Goal: Information Seeking & Learning: Learn about a topic

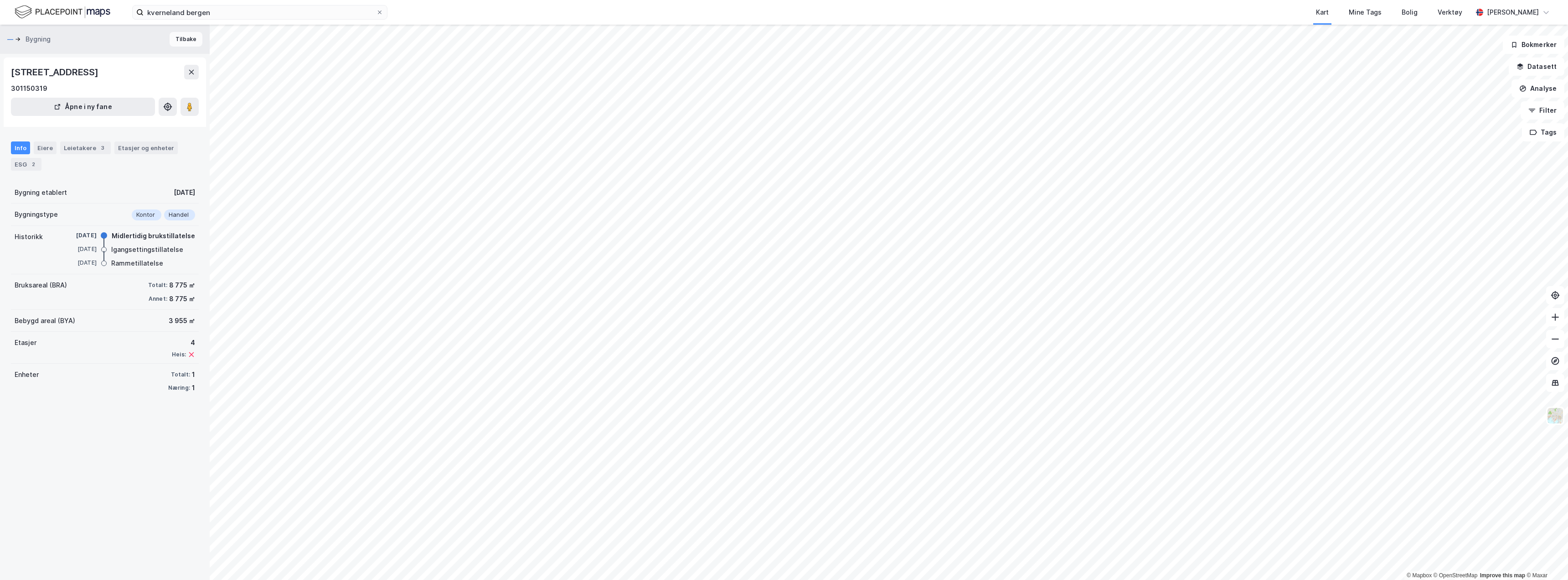
click at [183, 40] on button "Tilbake" at bounding box center [186, 39] width 33 height 15
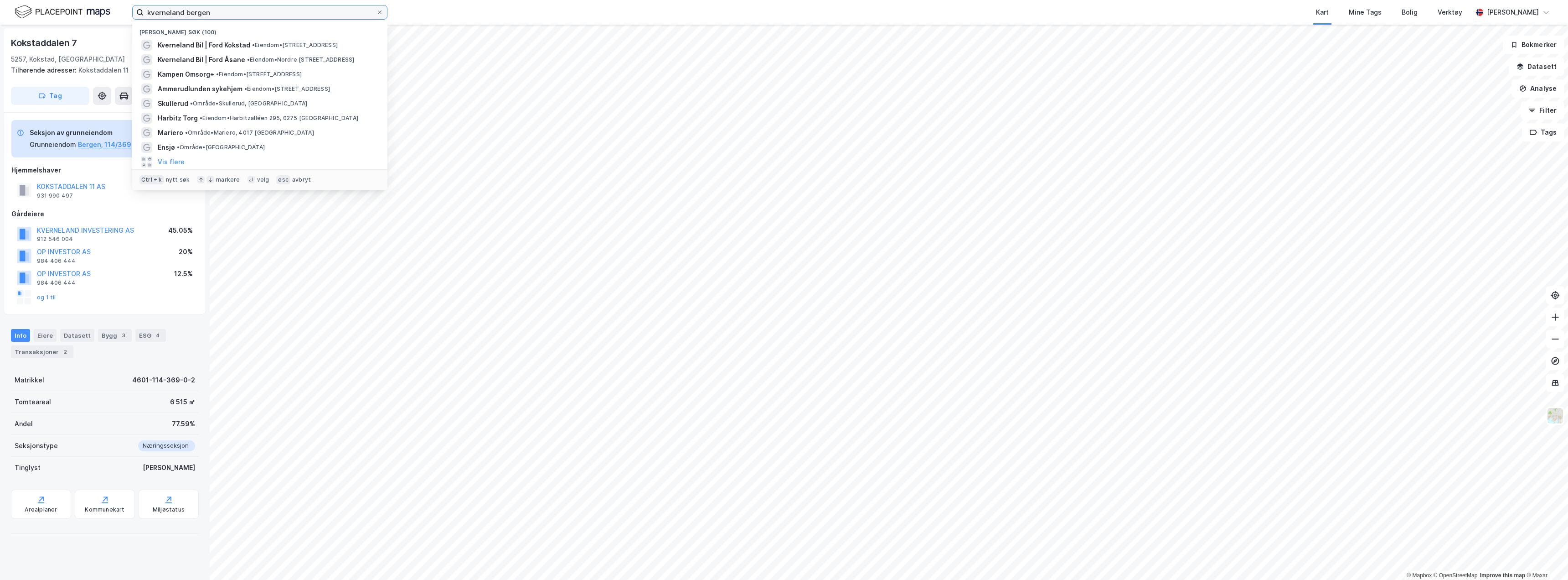
drag, startPoint x: 219, startPoint y: 14, endPoint x: 120, endPoint y: 4, distance: 99.5
click at [120, 4] on div "kverneland bergen Nylige søk (100) [GEOGRAPHIC_DATA] | Ford Kokstad • Eiendom •…" at bounding box center [784, 12] width 1568 height 24
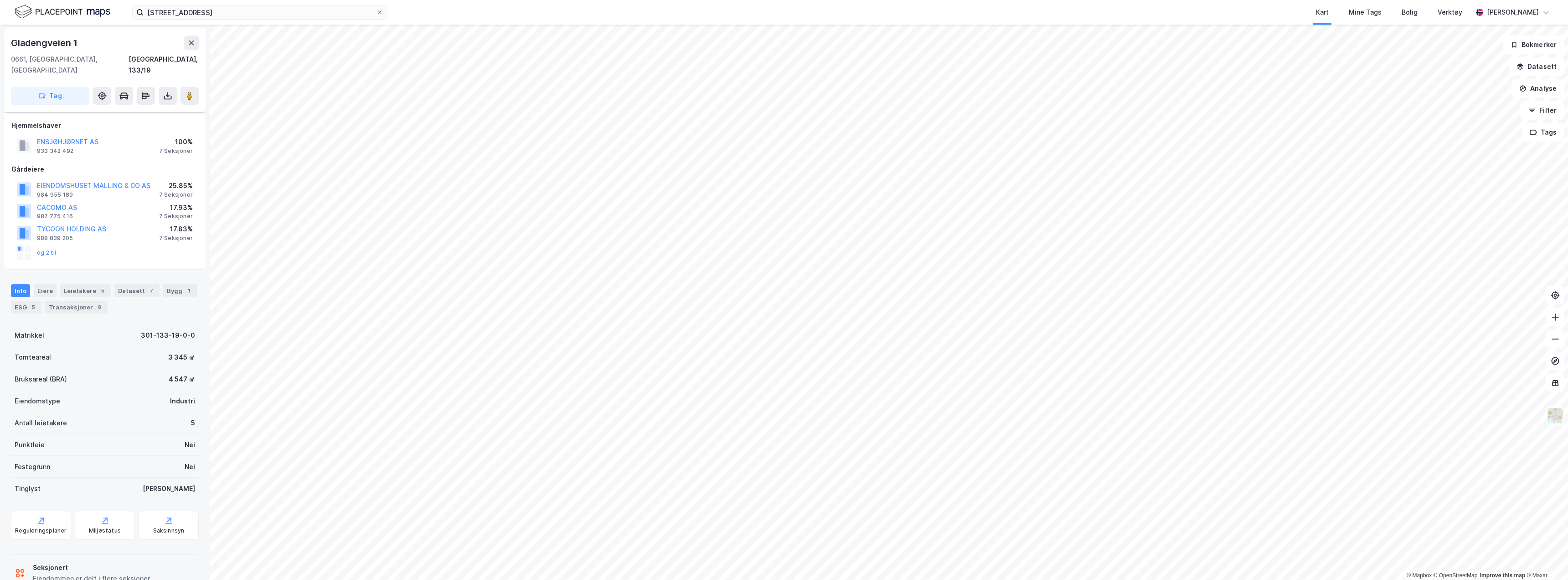
scroll to position [16, 0]
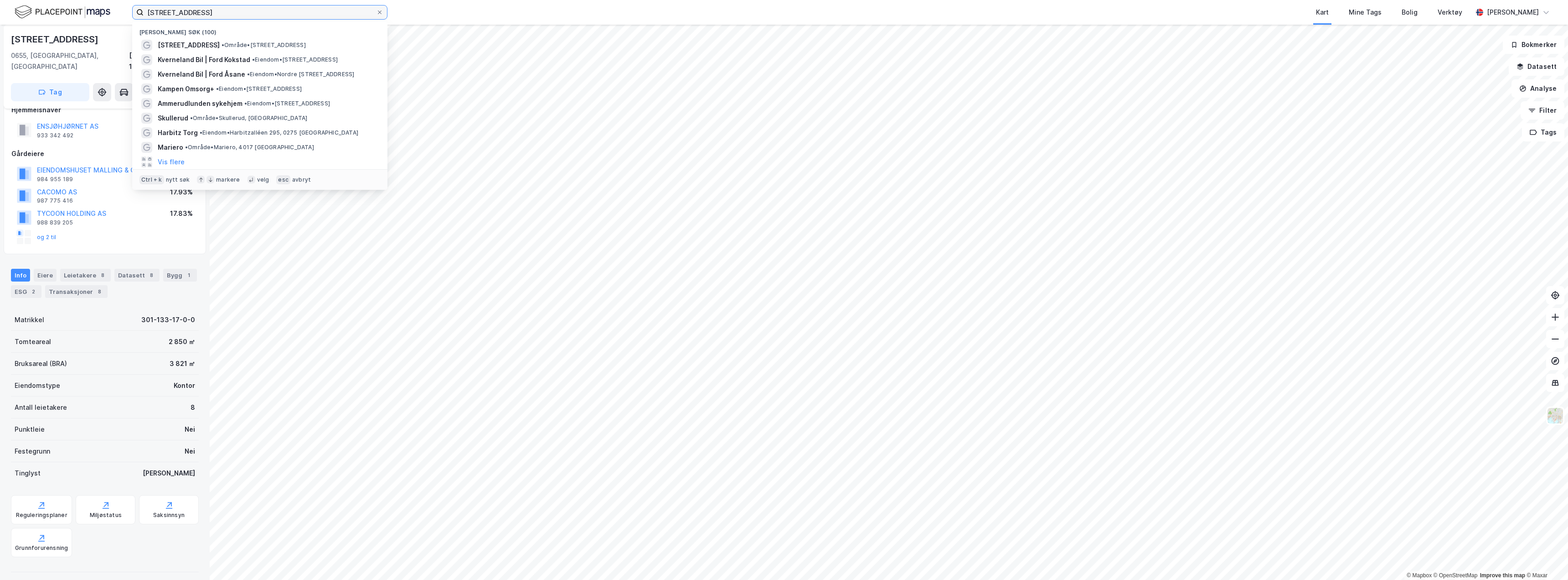
drag, startPoint x: 229, startPoint y: 13, endPoint x: 156, endPoint y: 8, distance: 73.2
click at [160, 8] on input "[STREET_ADDRESS]" at bounding box center [260, 13] width 233 height 14
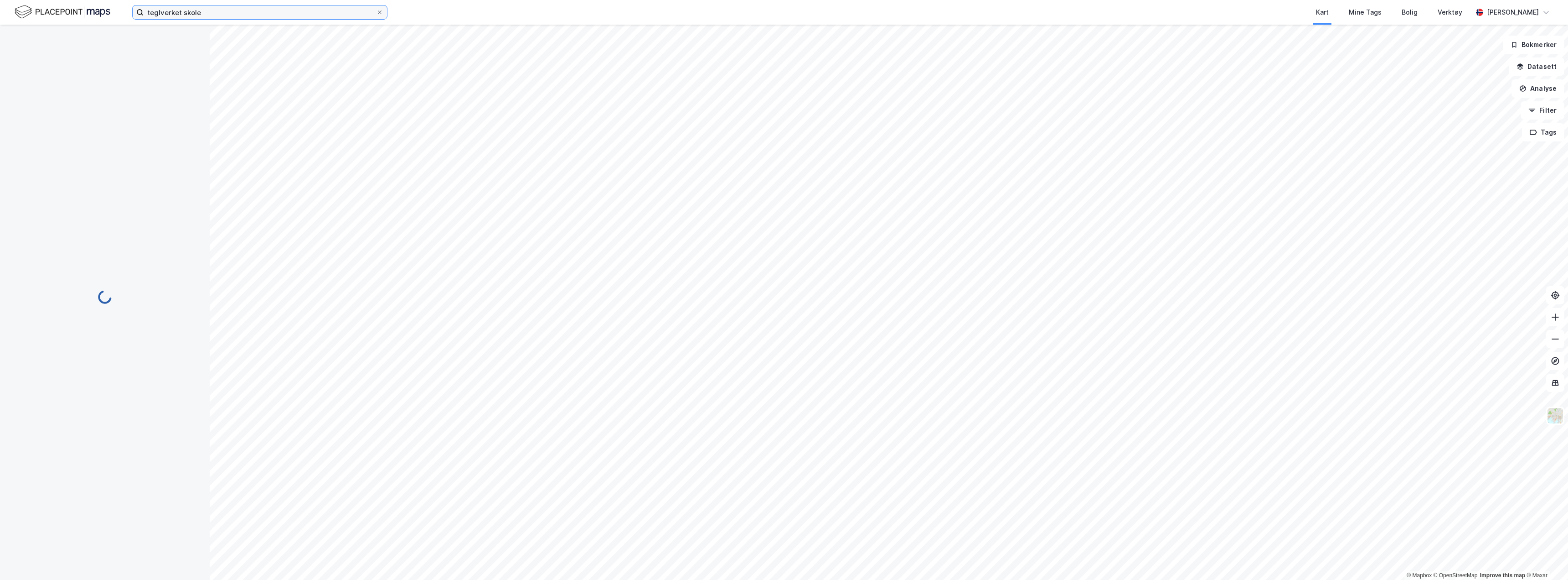
scroll to position [8, 0]
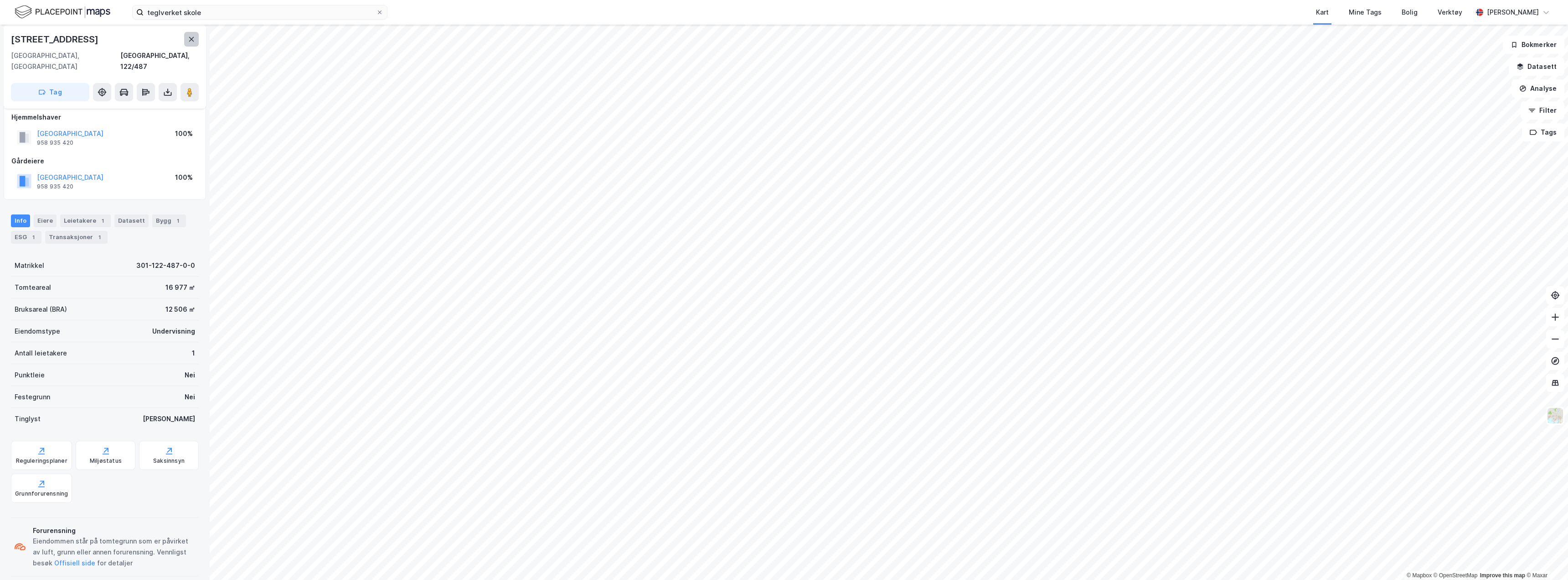
click at [189, 39] on icon at bounding box center [192, 40] width 8 height 8
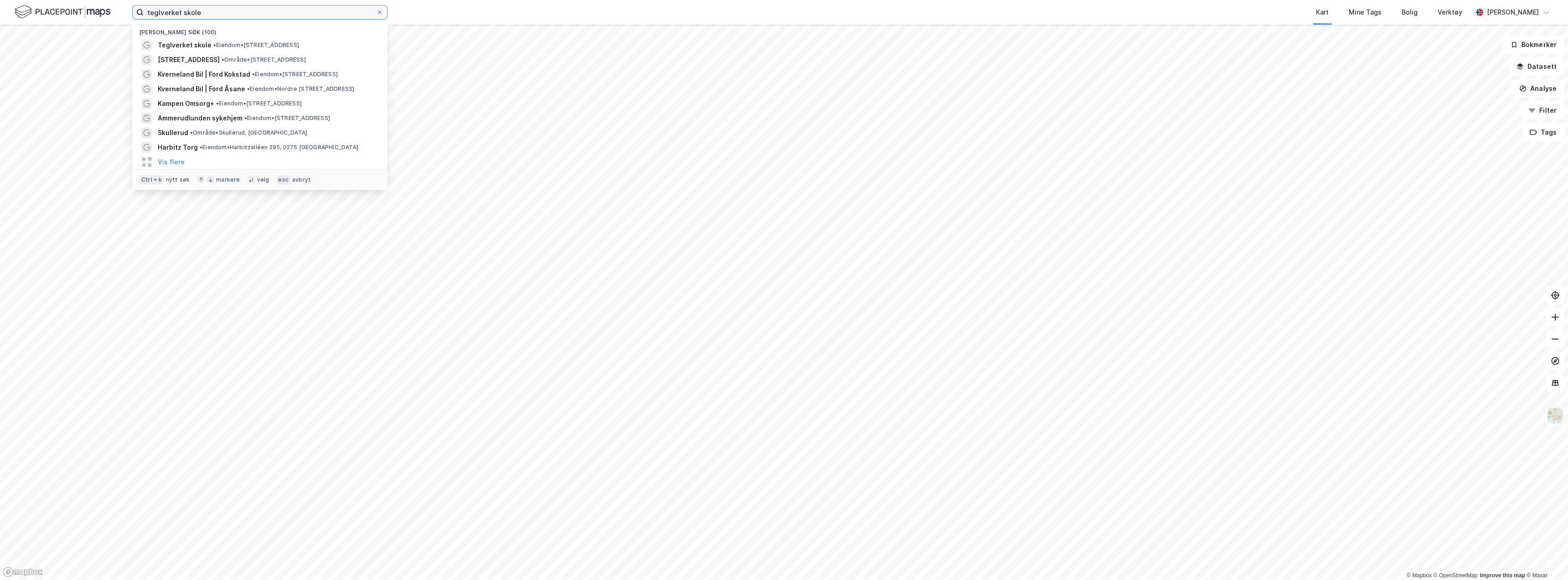
drag, startPoint x: 203, startPoint y: 11, endPoint x: 0, endPoint y: -16, distance: 204.8
click at [0, 0] on html "teglverket skole Nylige søk (100) Teglverket skole • Eiendom • [STREET_ADDRESS]…" at bounding box center [784, 290] width 1568 height 580
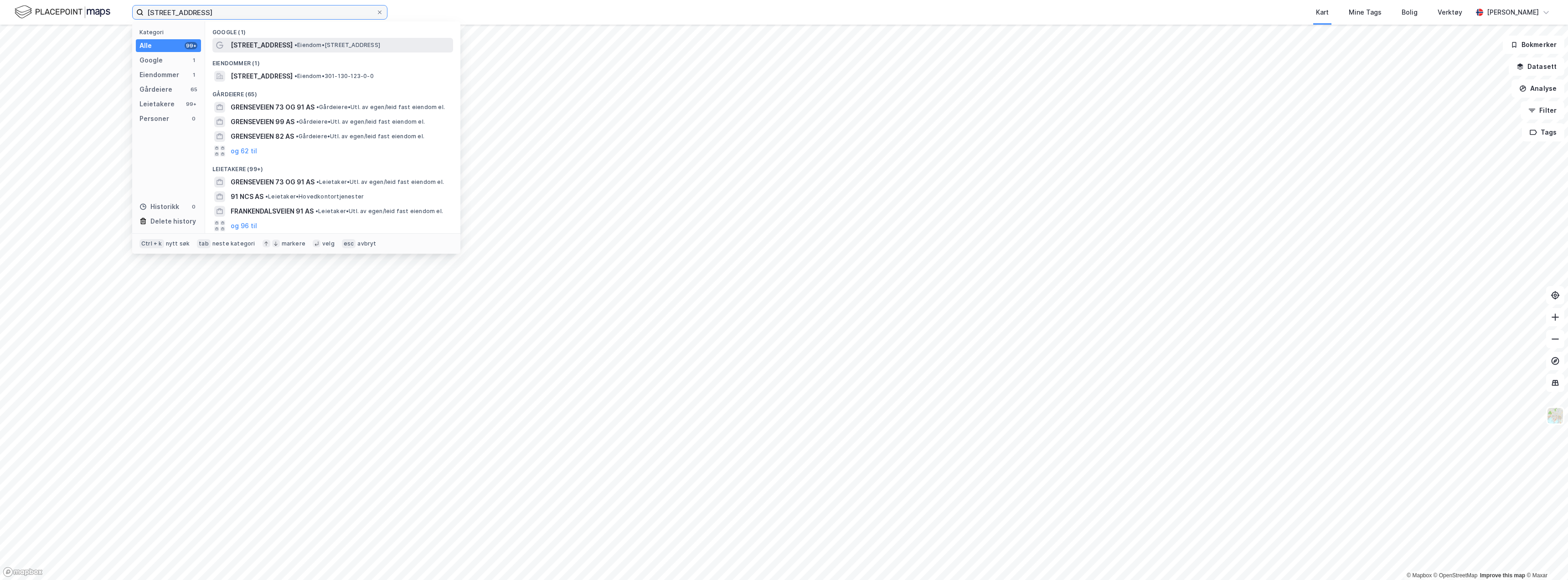
type input "[STREET_ADDRESS]"
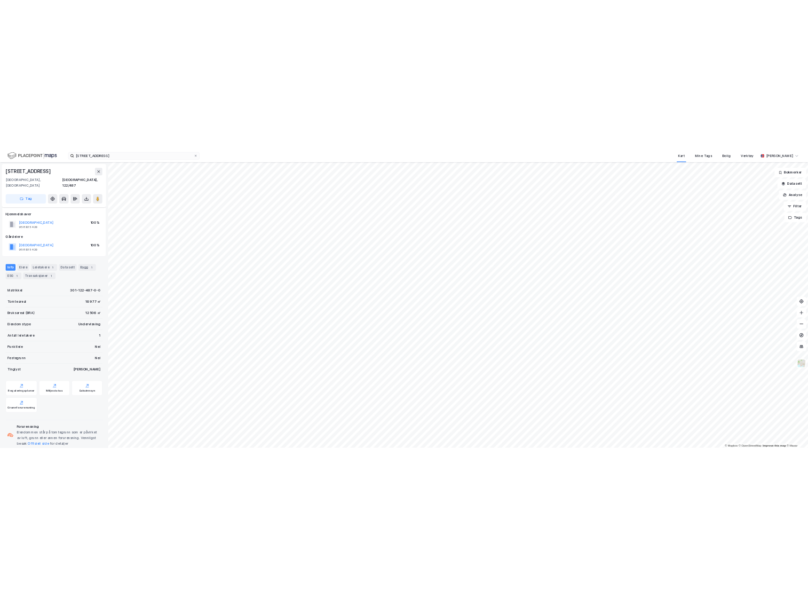
scroll to position [8, 0]
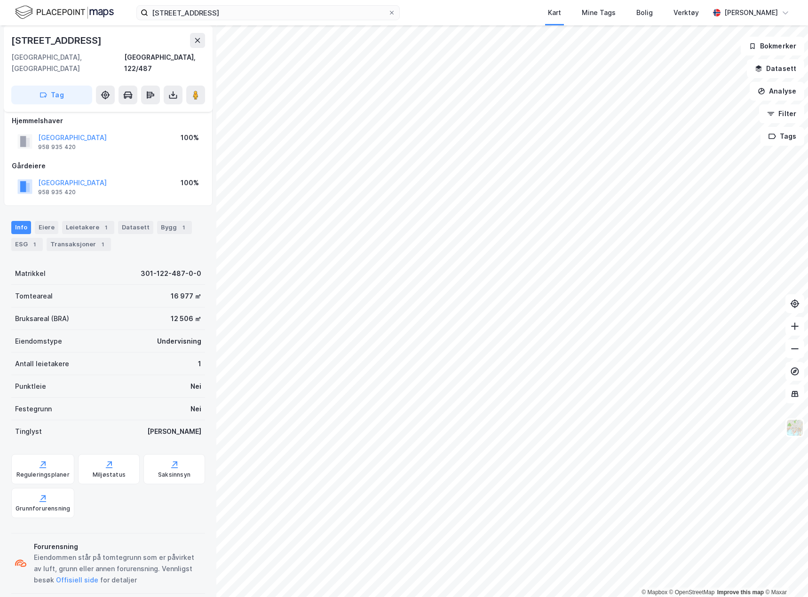
click at [51, 17] on img at bounding box center [64, 12] width 99 height 16
